Goal: Task Accomplishment & Management: Manage account settings

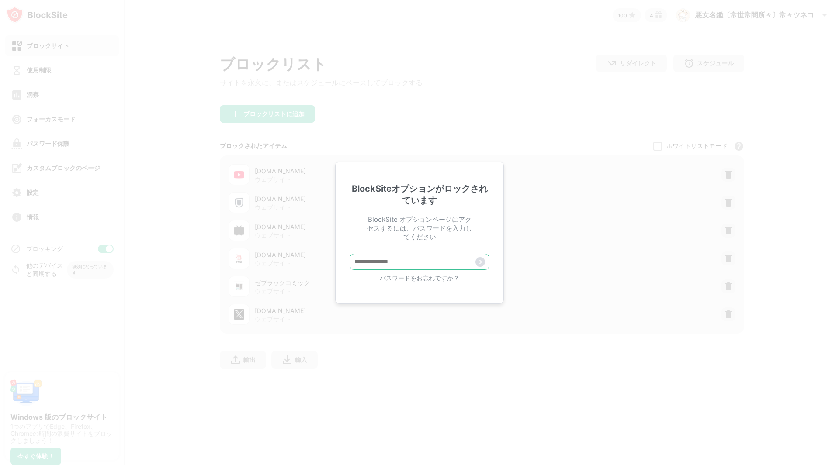
click at [390, 264] on input "text" at bounding box center [420, 262] width 140 height 16
type input "*********"
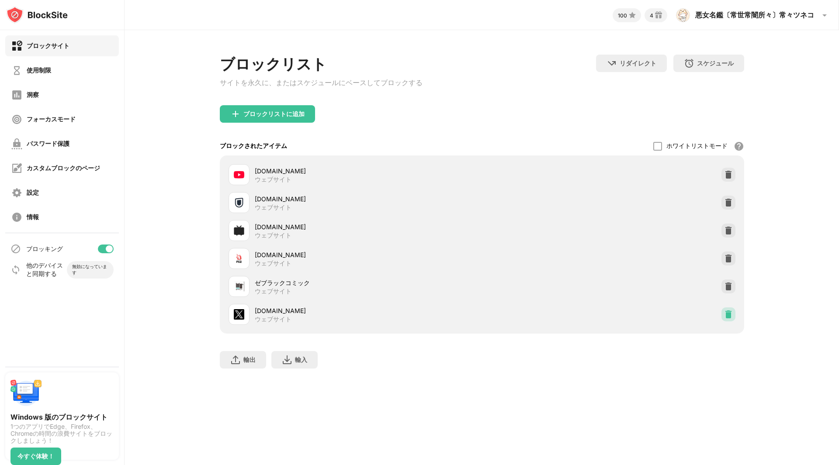
click at [733, 320] on div at bounding box center [729, 315] width 14 height 14
